Goal: Find specific page/section

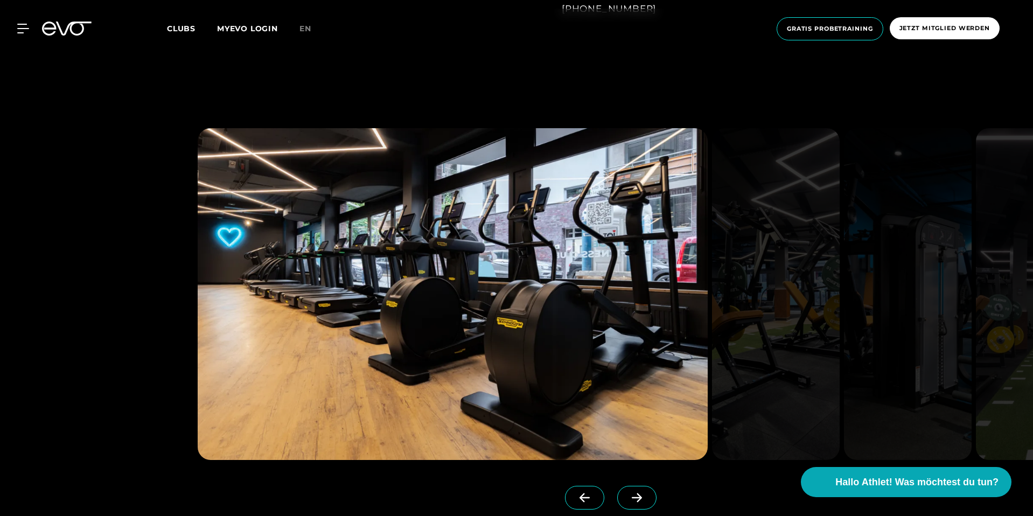
scroll to position [1017, 0]
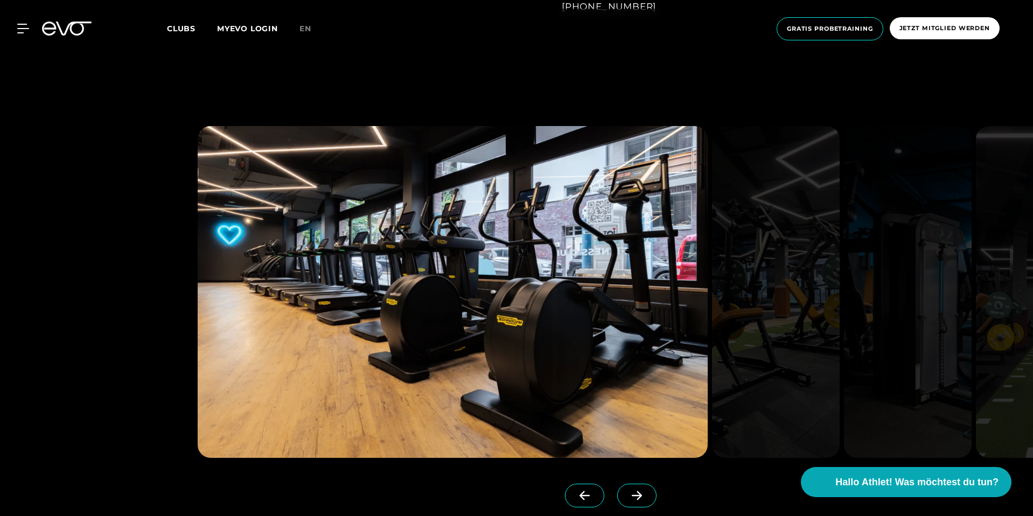
click at [632, 491] on icon at bounding box center [637, 495] width 10 height 9
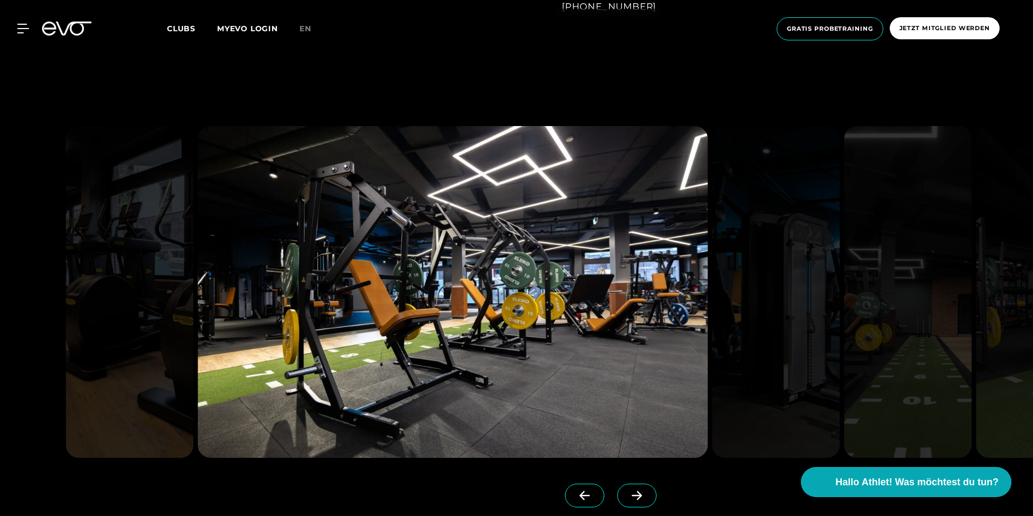
click at [632, 492] on icon at bounding box center [637, 495] width 10 height 9
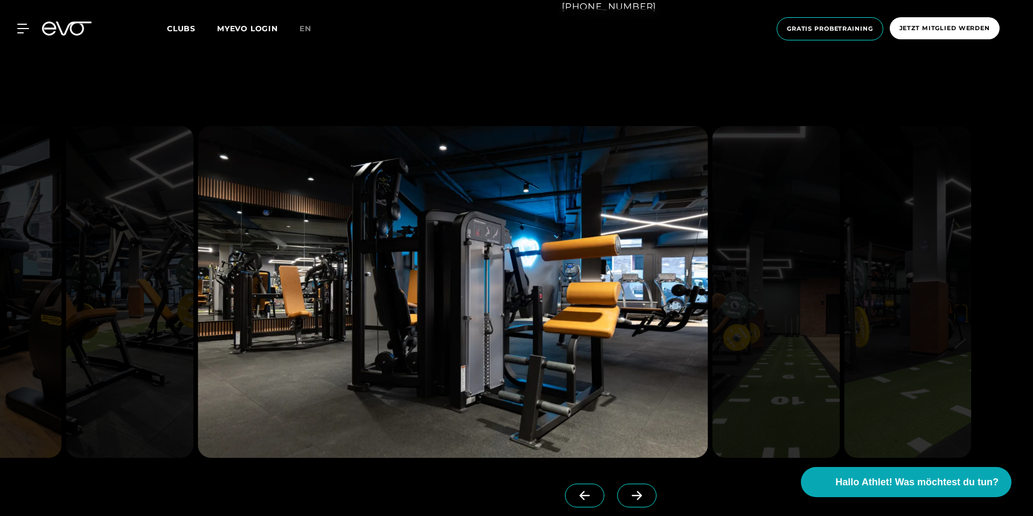
click at [632, 492] on icon at bounding box center [637, 495] width 10 height 9
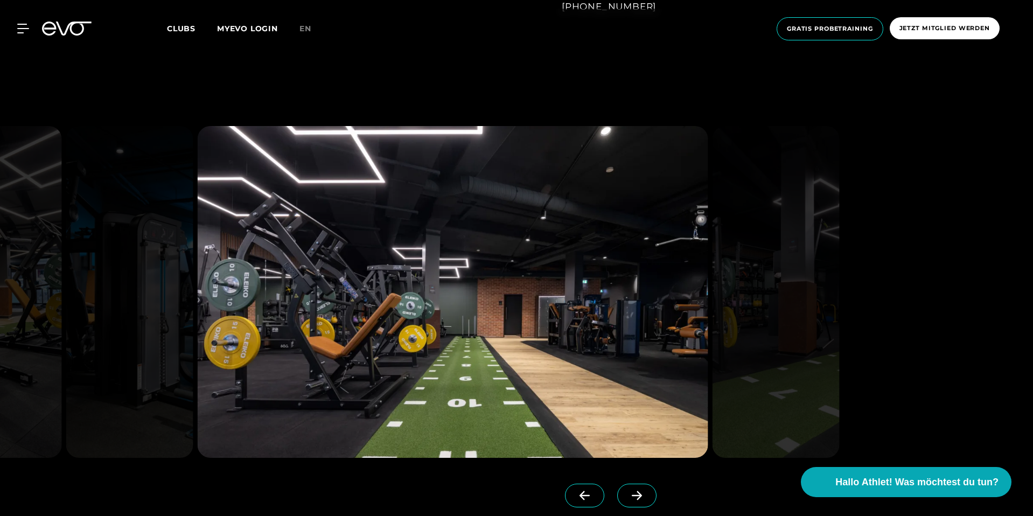
click at [632, 492] on icon at bounding box center [637, 495] width 10 height 9
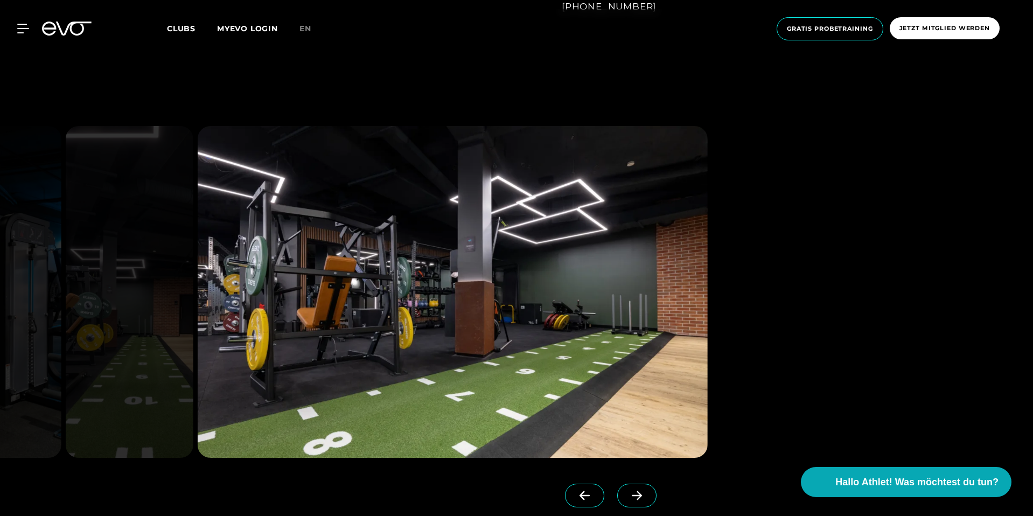
click at [632, 492] on icon at bounding box center [637, 495] width 10 height 9
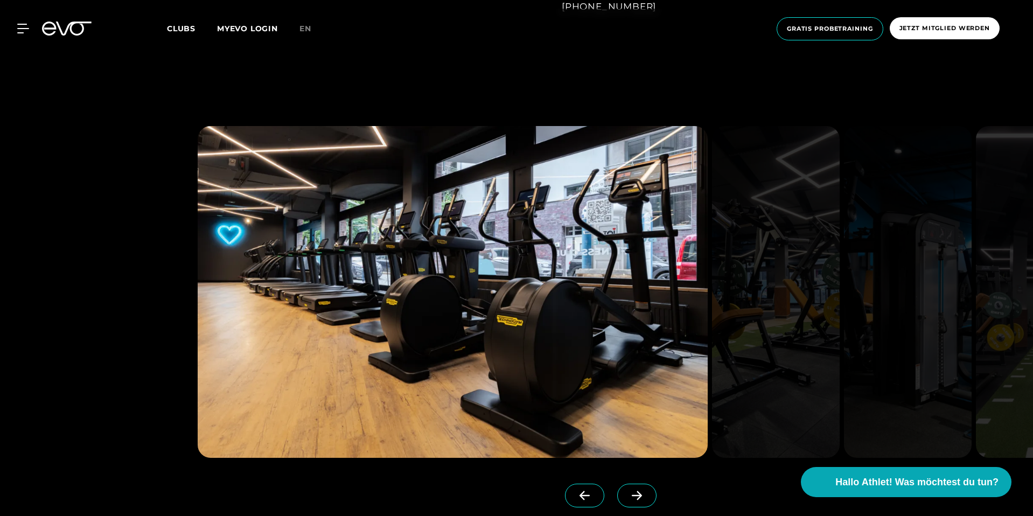
click at [580, 496] on icon at bounding box center [585, 495] width 10 height 9
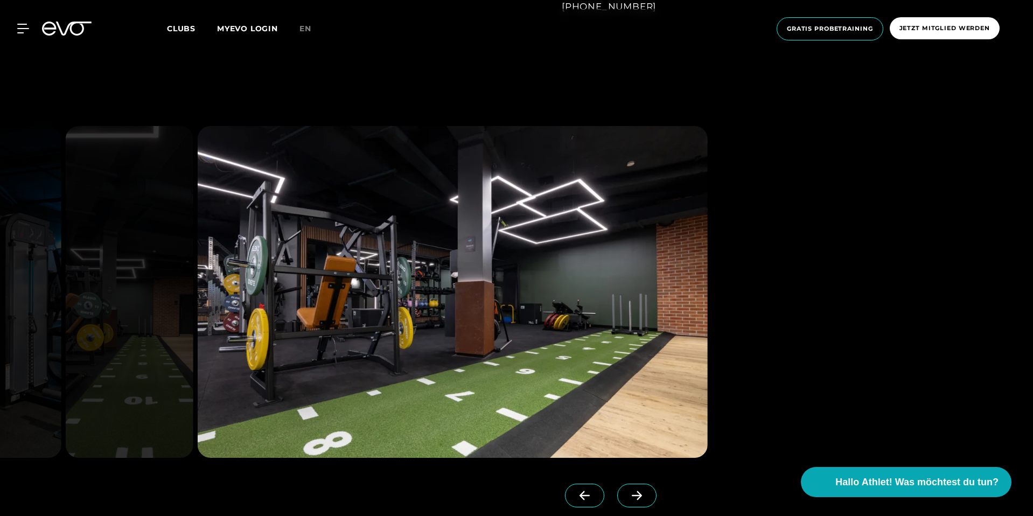
click at [580, 496] on icon at bounding box center [585, 495] width 10 height 9
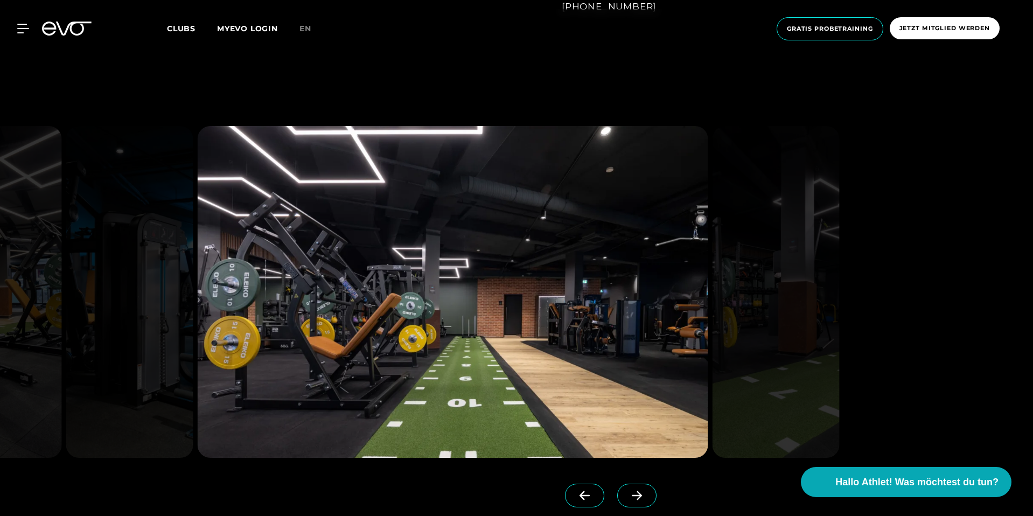
click at [452, 387] on img at bounding box center [453, 292] width 510 height 332
click at [575, 497] on icon at bounding box center [584, 496] width 19 height 10
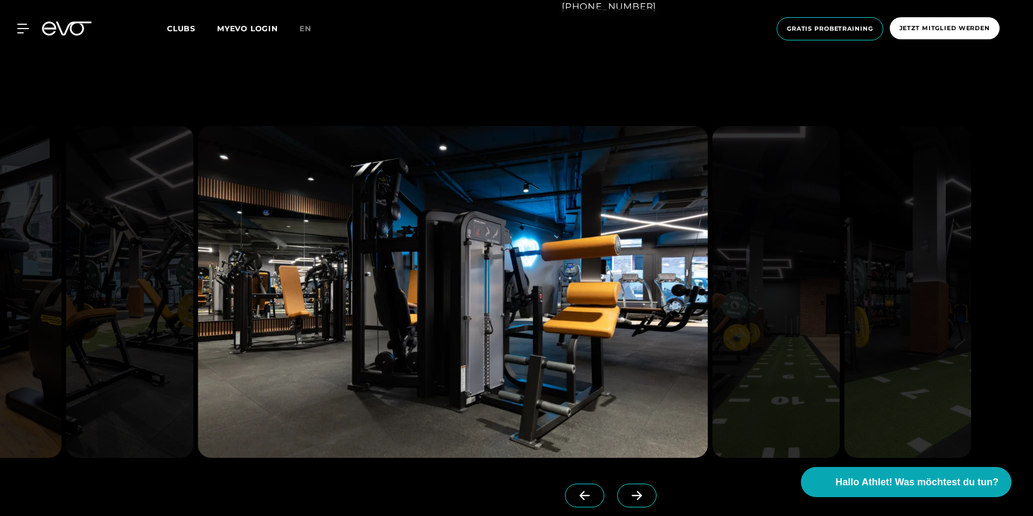
click at [575, 497] on icon at bounding box center [584, 496] width 19 height 10
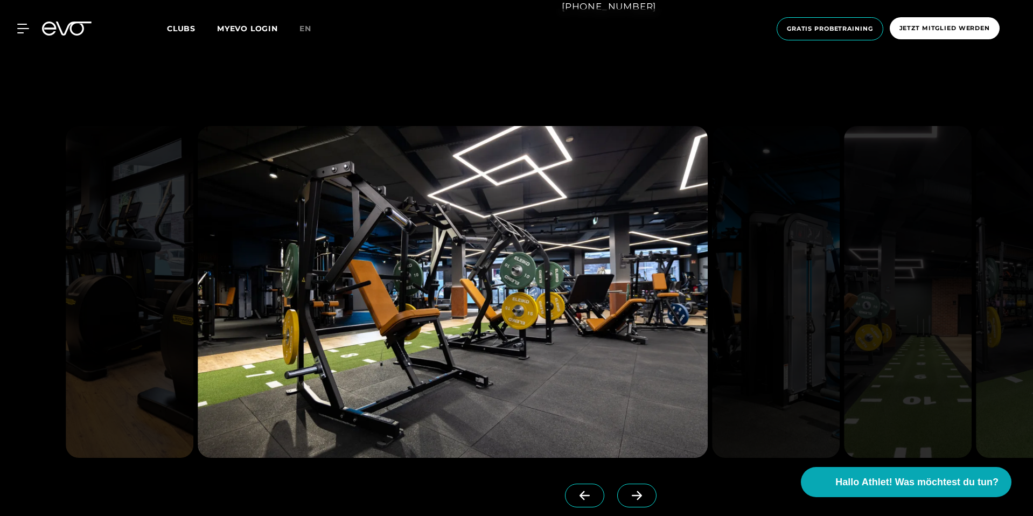
click at [575, 497] on icon at bounding box center [584, 496] width 19 height 10
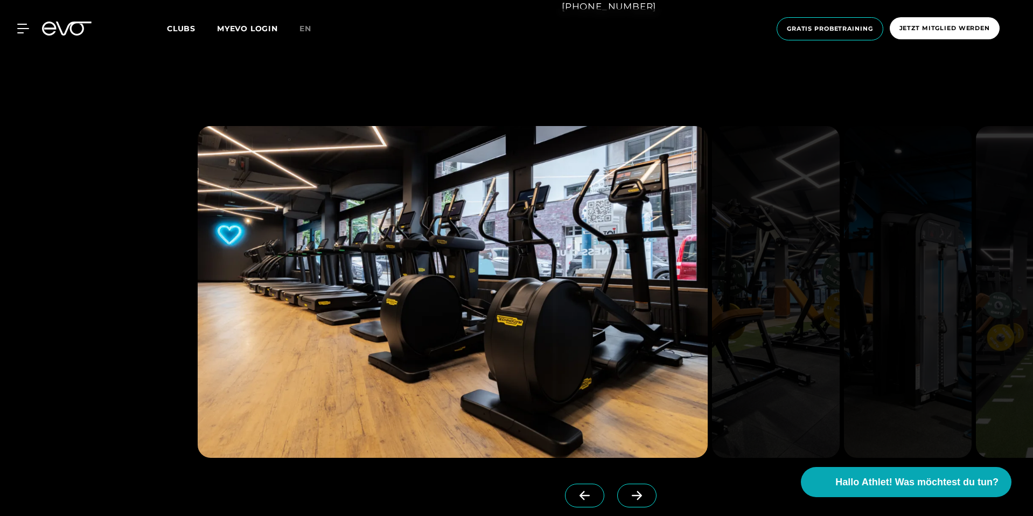
click at [628, 498] on icon at bounding box center [637, 496] width 19 height 10
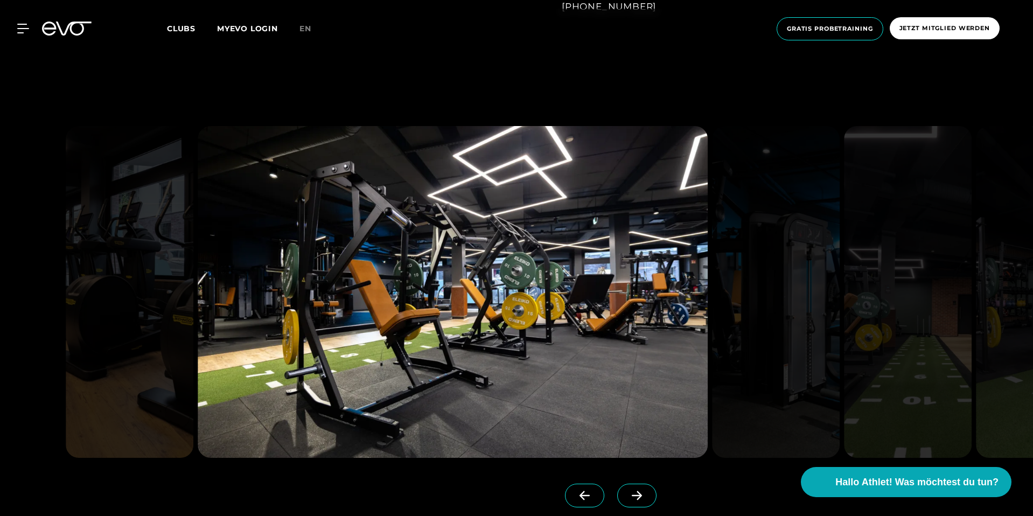
click at [628, 498] on icon at bounding box center [637, 496] width 19 height 10
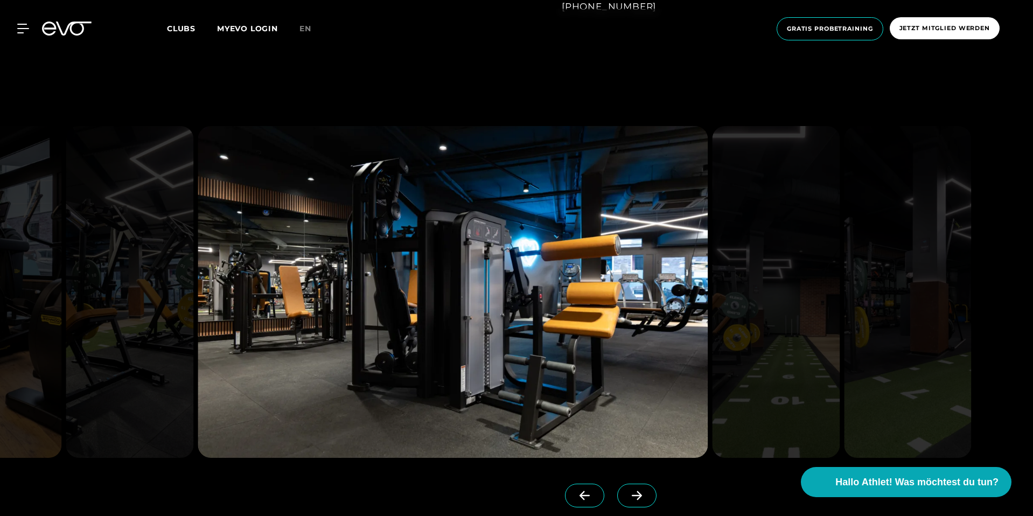
click at [628, 498] on icon at bounding box center [637, 496] width 19 height 10
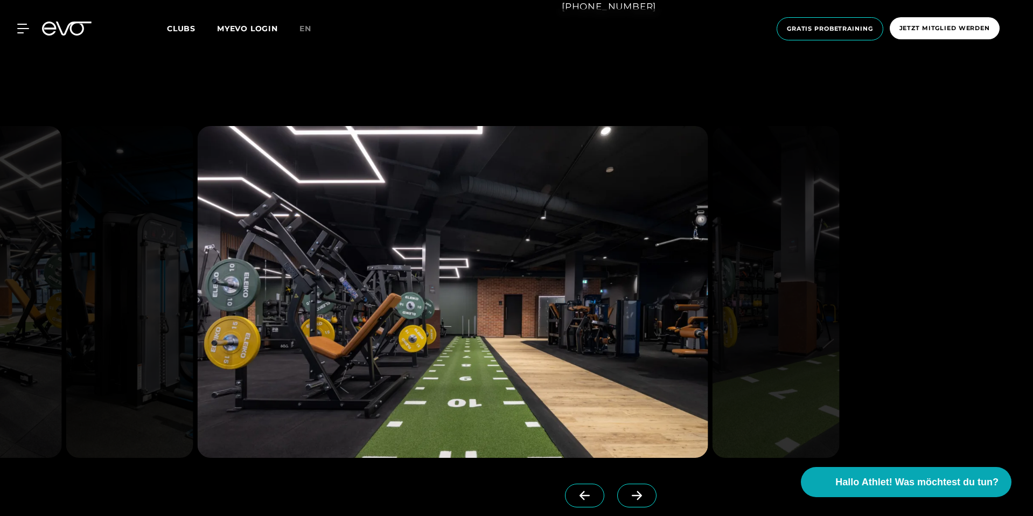
click at [24, 29] on icon at bounding box center [22, 28] width 11 height 9
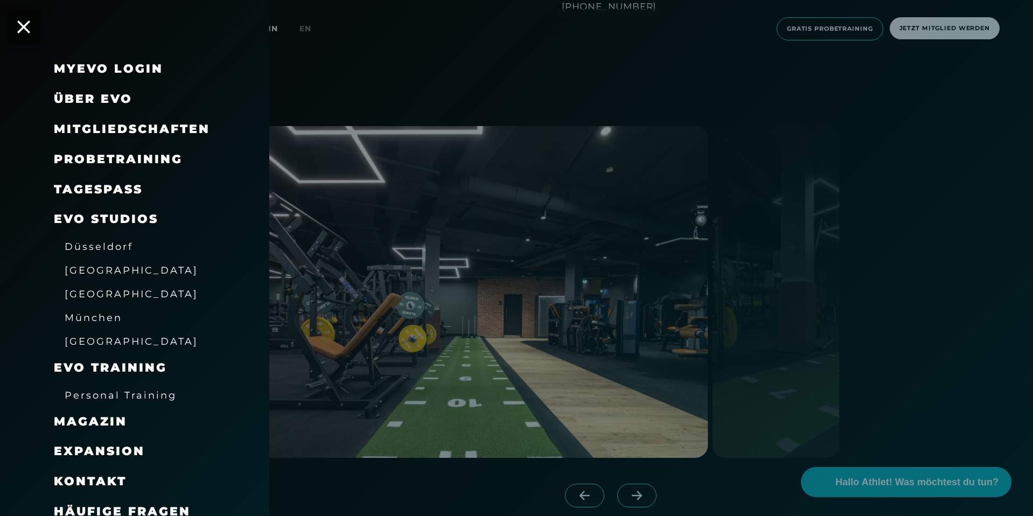
click at [108, 100] on span "Über EVO" at bounding box center [93, 99] width 79 height 15
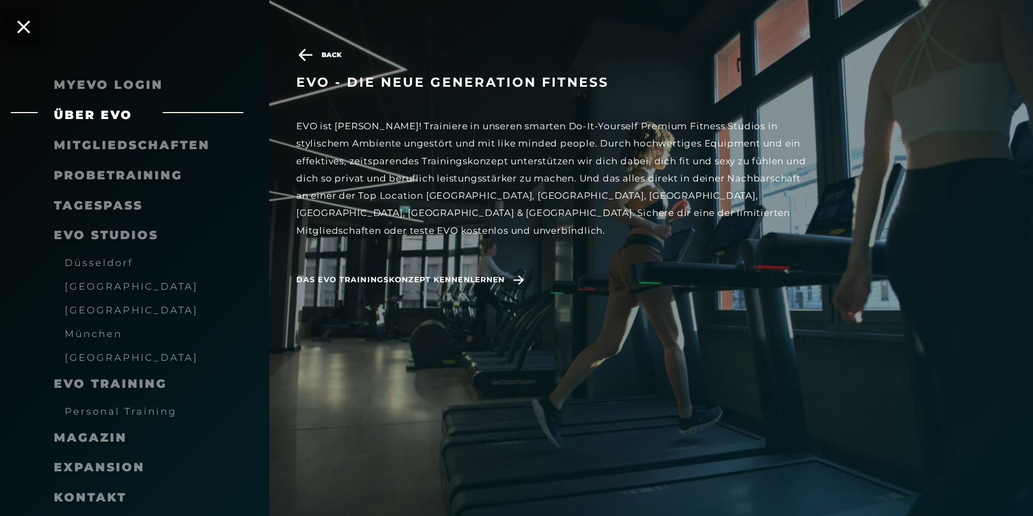
scroll to position [1443, 0]
